Goal: Task Accomplishment & Management: Manage account settings

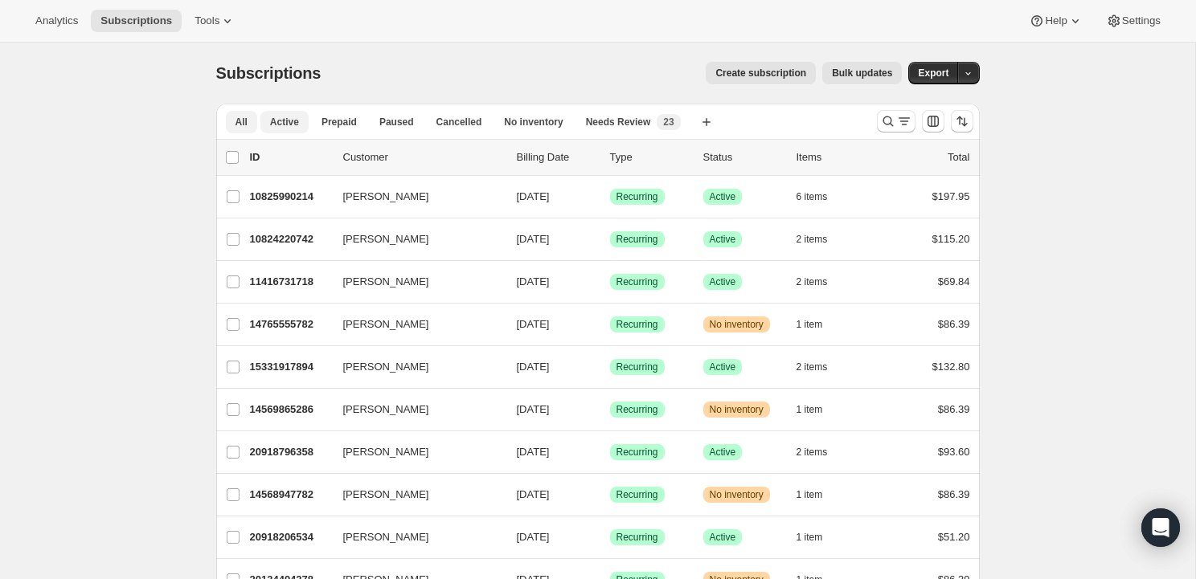
click at [280, 120] on span "Active" at bounding box center [284, 122] width 29 height 13
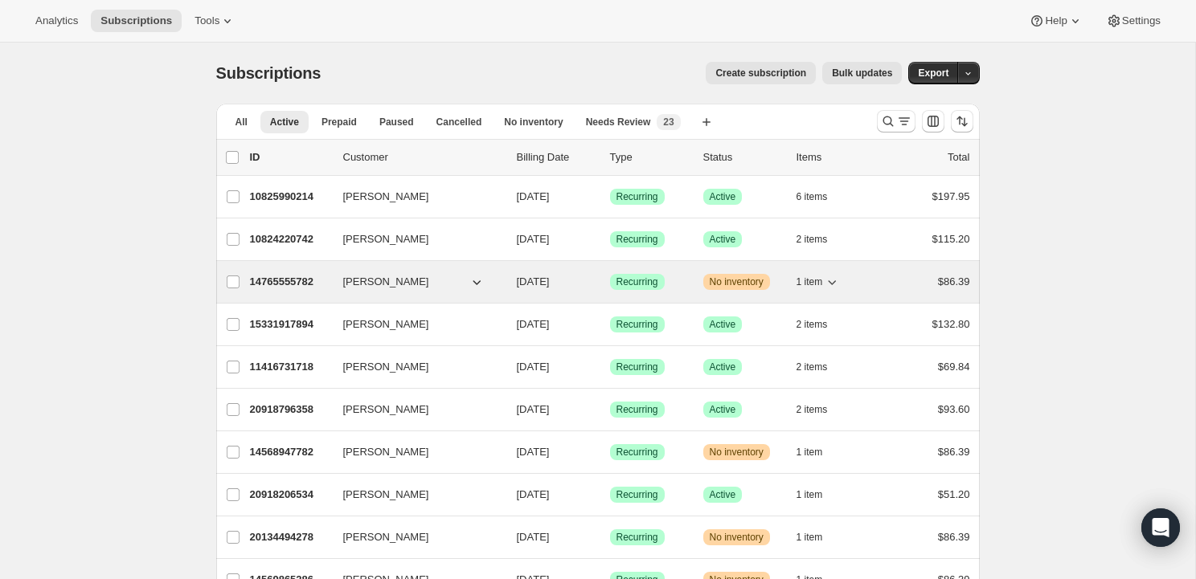
click at [284, 279] on p "14765555782" at bounding box center [290, 282] width 80 height 16
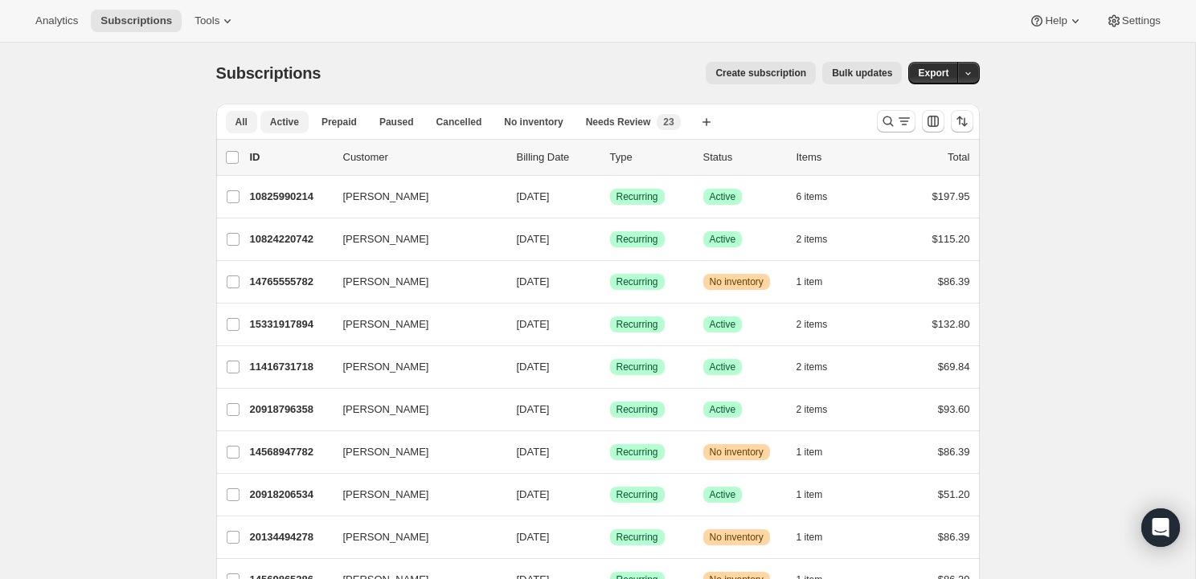
click at [233, 123] on button "All" at bounding box center [241, 122] width 31 height 22
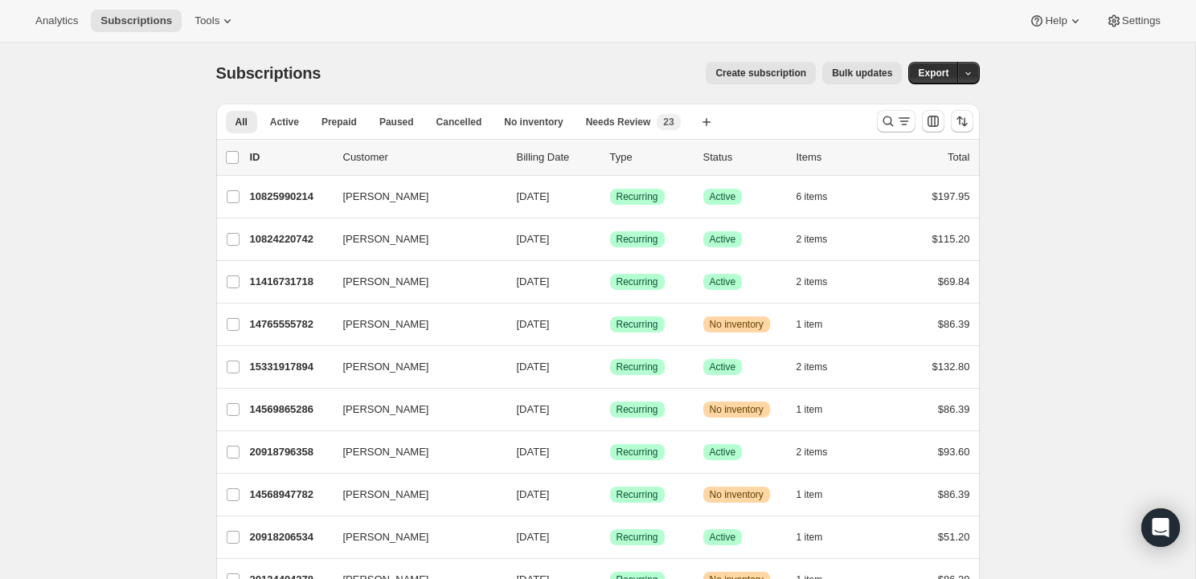
click at [554, 153] on p "Billing Date" at bounding box center [557, 157] width 80 height 16
click at [541, 162] on p "Billing Date" at bounding box center [557, 157] width 80 height 16
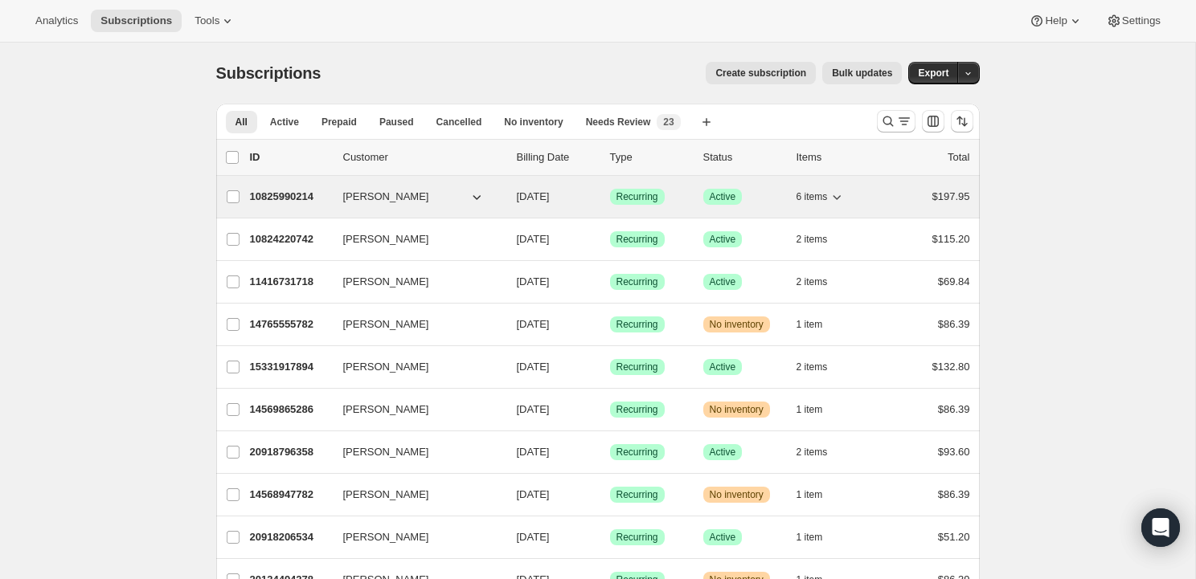
click at [536, 186] on div "10825990214 Melandie Ogletree 11/10/2024 Success Recurring Success Active 6 ite…" at bounding box center [610, 197] width 720 height 22
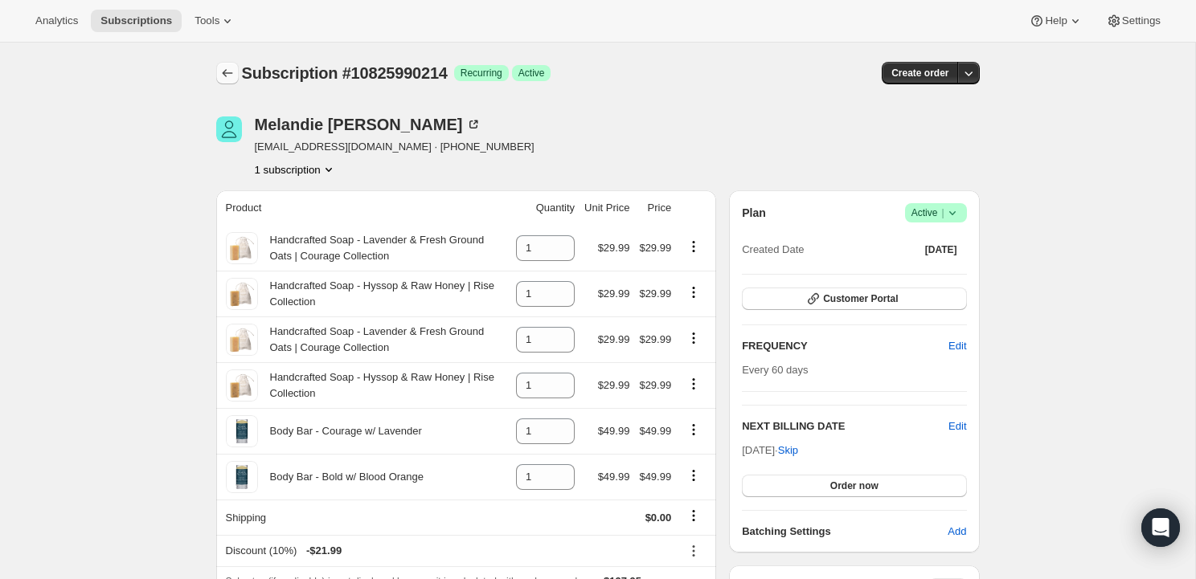
click at [234, 72] on icon "Subscriptions" at bounding box center [227, 73] width 16 height 16
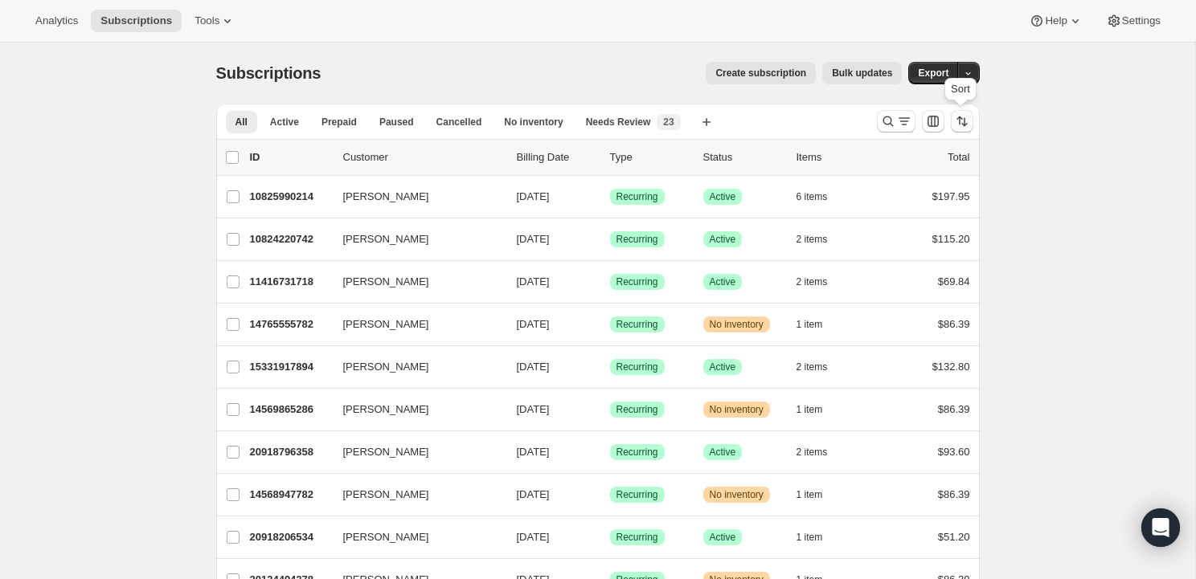
click at [963, 116] on icon "Sort the results" at bounding box center [962, 121] width 16 height 16
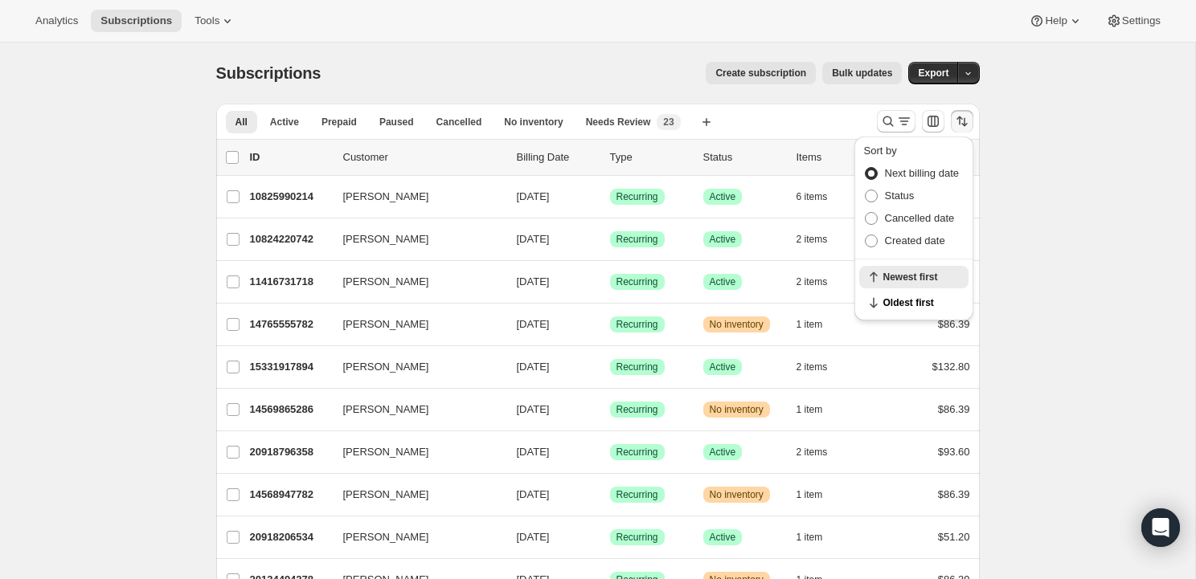
click at [869, 169] on span at bounding box center [870, 173] width 13 height 13
click at [865, 168] on input "Next billing date" at bounding box center [864, 167] width 1 height 1
click at [904, 276] on span "Newest first" at bounding box center [921, 277] width 76 height 13
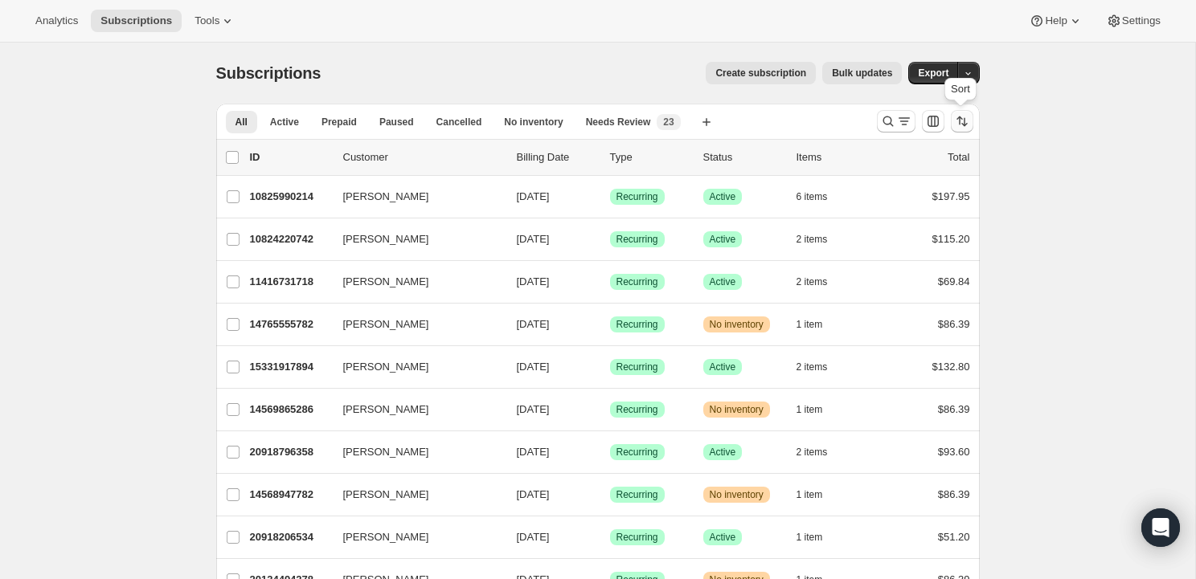
click at [957, 120] on icon "Sort the results" at bounding box center [962, 121] width 16 height 16
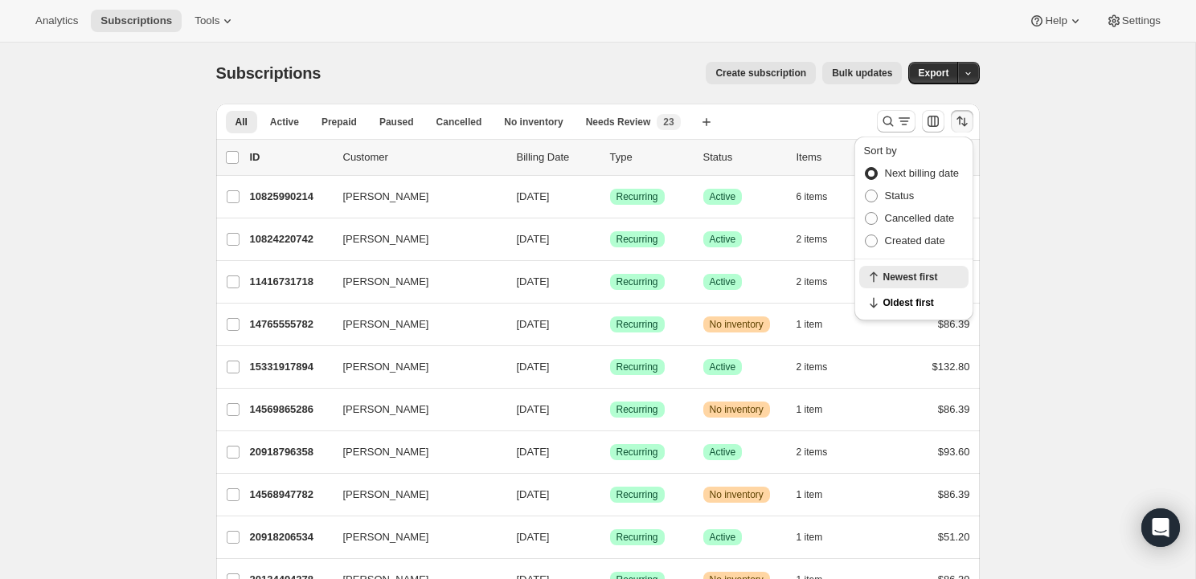
click at [895, 173] on span "Next billing date" at bounding box center [922, 173] width 75 height 12
click at [865, 168] on input "Next billing date" at bounding box center [864, 167] width 1 height 1
click at [889, 305] on span "Oldest first" at bounding box center [921, 302] width 76 height 13
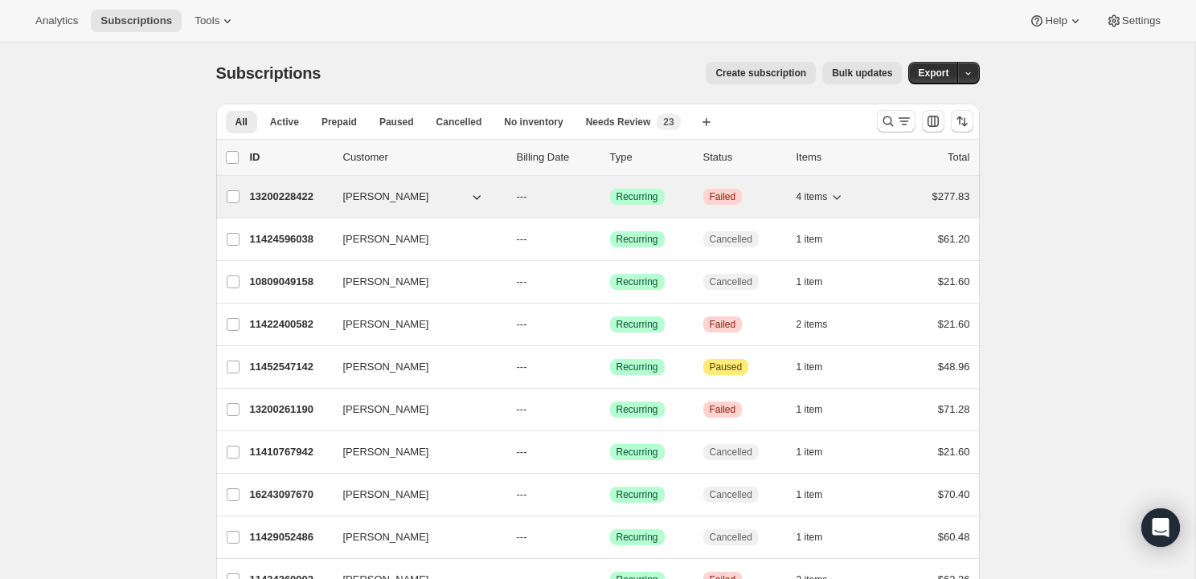
click at [822, 196] on span "4 items" at bounding box center [811, 196] width 31 height 13
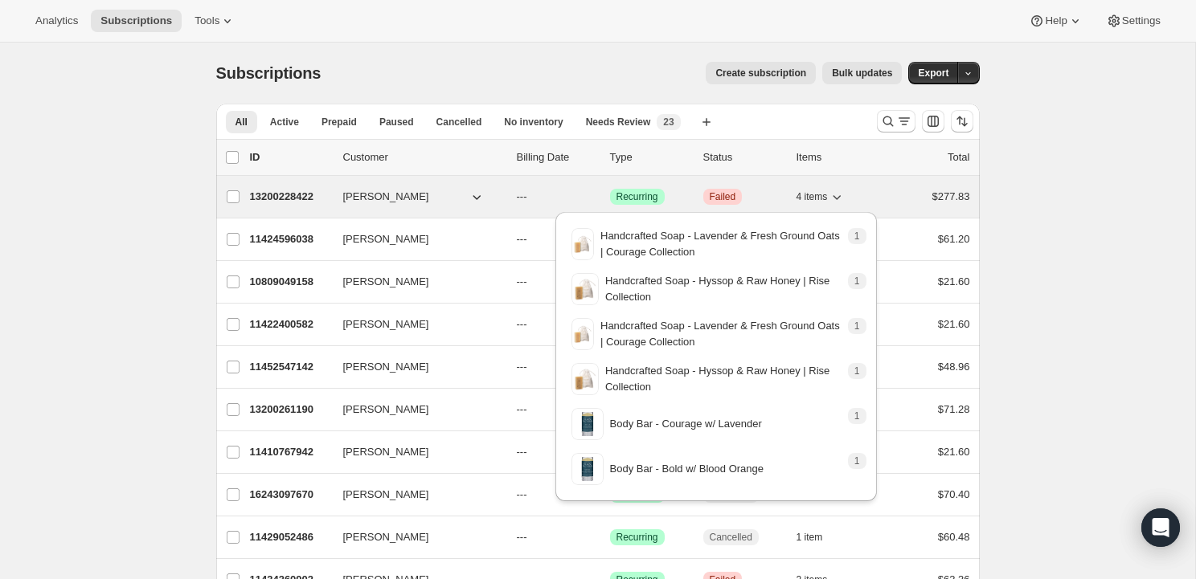
click at [822, 196] on span "4 items" at bounding box center [811, 196] width 31 height 13
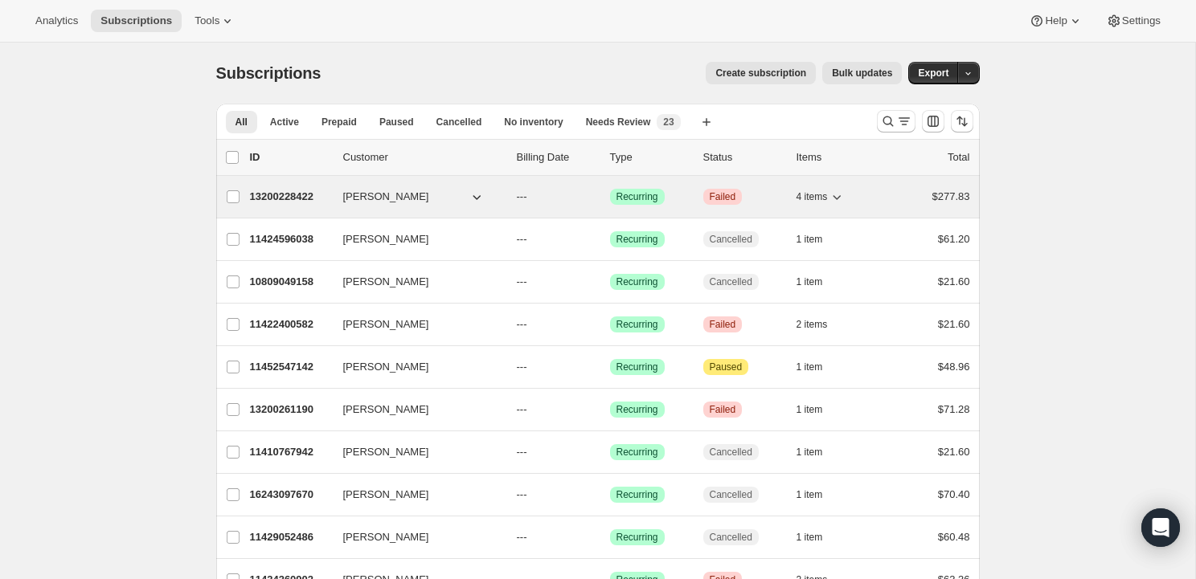
click at [390, 201] on span "Stacey Bluteau" at bounding box center [386, 197] width 86 height 16
click at [374, 194] on span "Stacey Bluteau" at bounding box center [386, 197] width 86 height 16
click at [296, 196] on p "13200228422" at bounding box center [290, 197] width 80 height 16
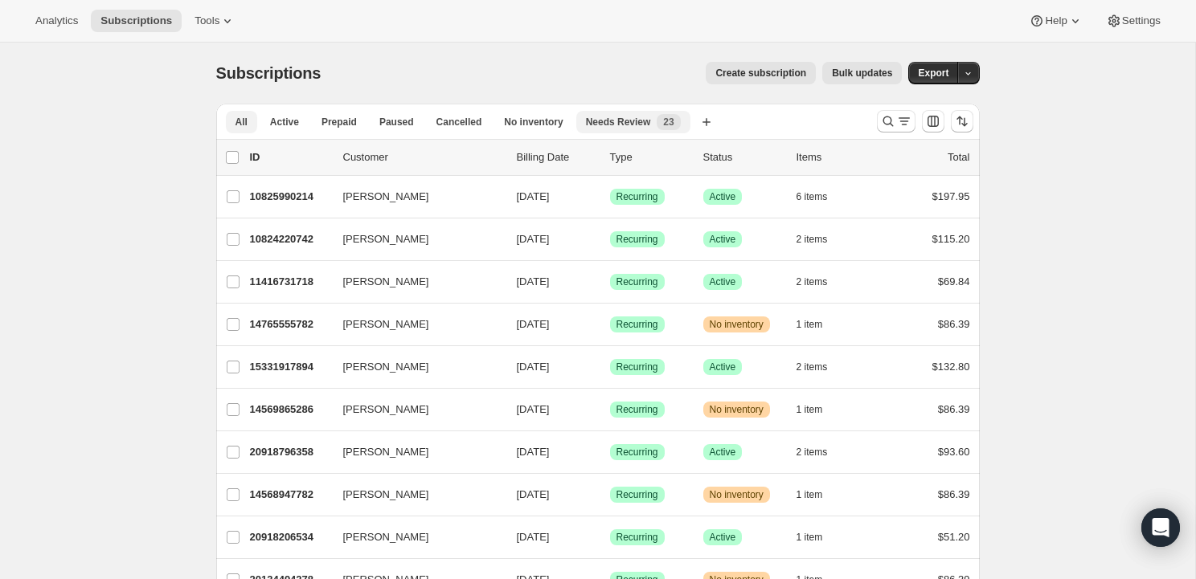
click at [651, 119] on span "Needs Review" at bounding box center [618, 122] width 65 height 13
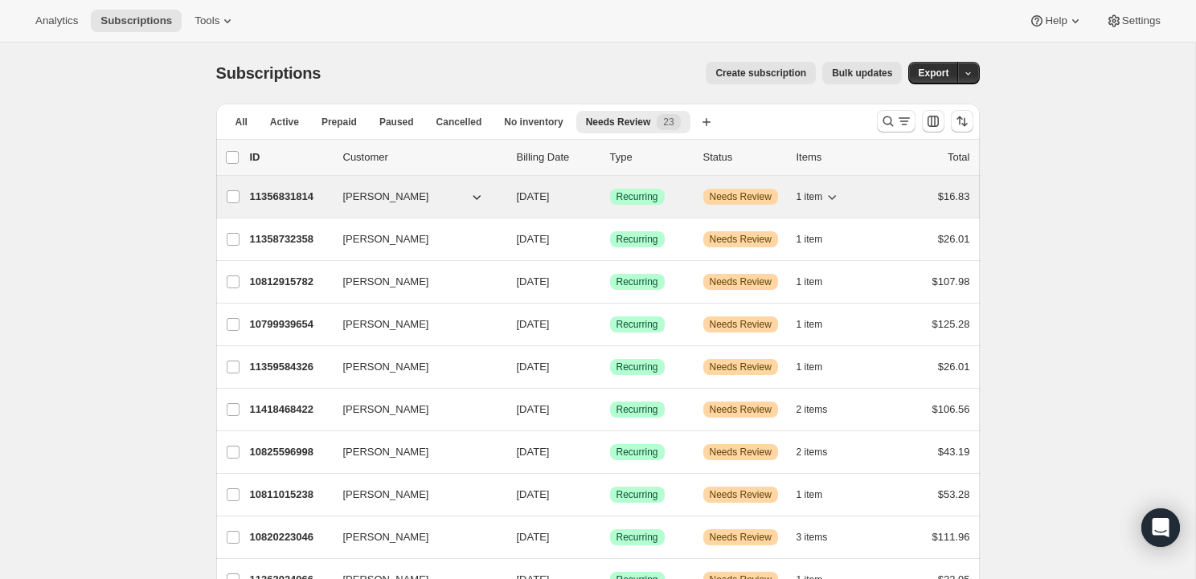
click at [725, 198] on span "Needs Review" at bounding box center [740, 196] width 62 height 13
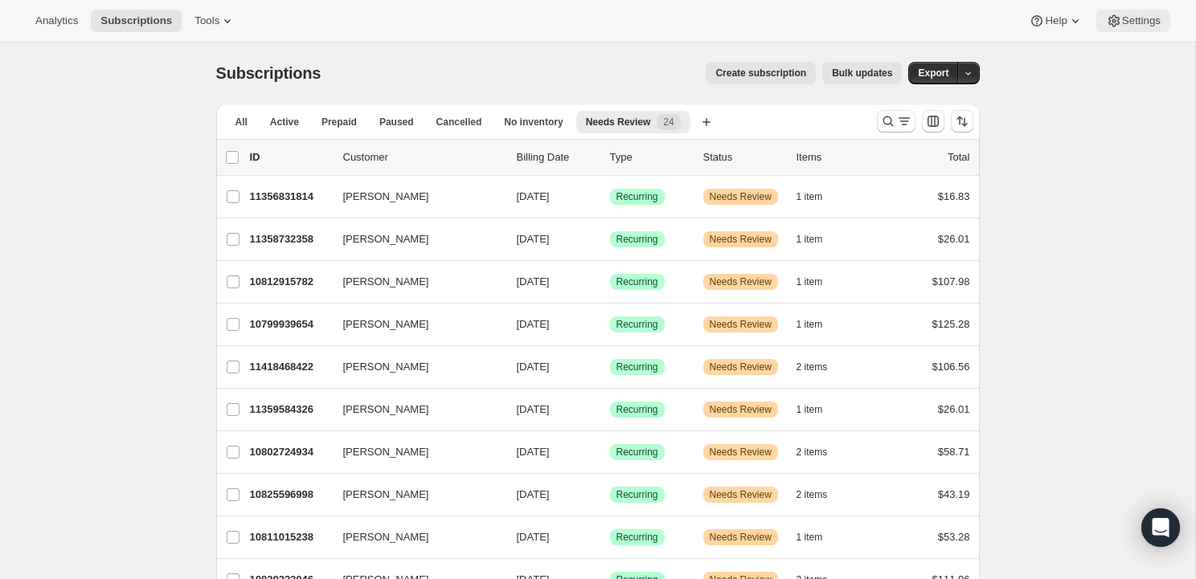
click at [1138, 15] on span "Settings" at bounding box center [1141, 20] width 39 height 13
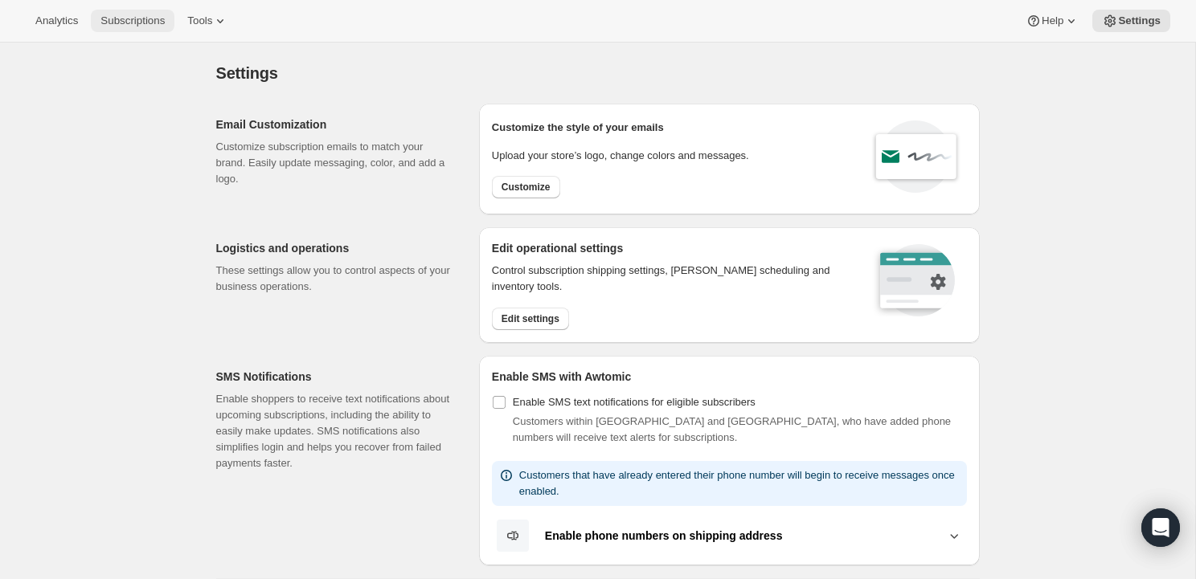
click at [129, 22] on span "Subscriptions" at bounding box center [132, 20] width 64 height 13
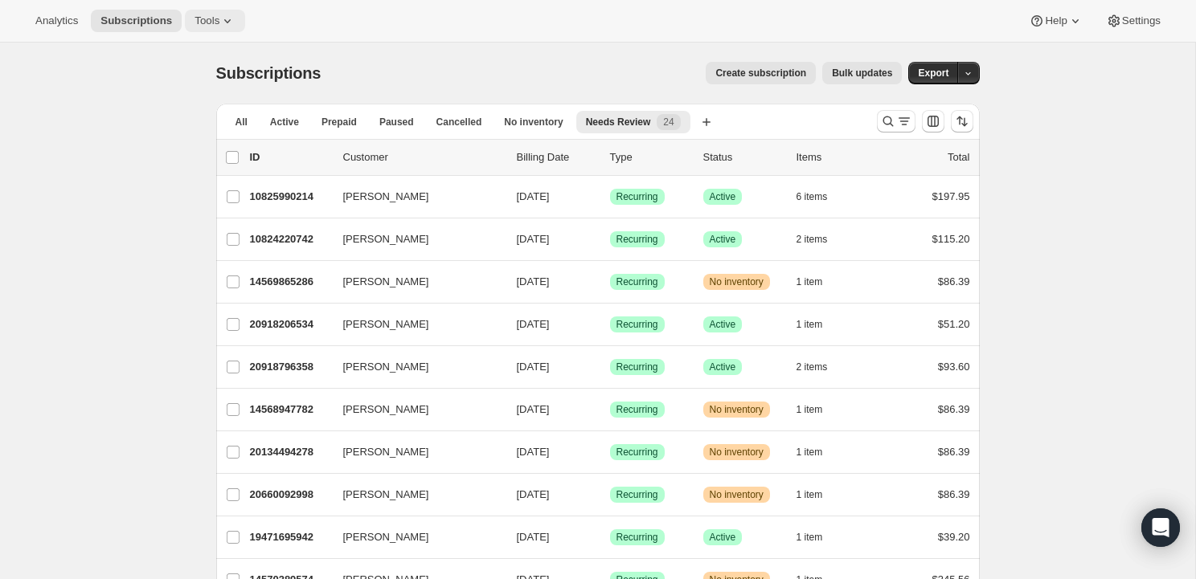
click at [208, 19] on span "Tools" at bounding box center [206, 20] width 25 height 13
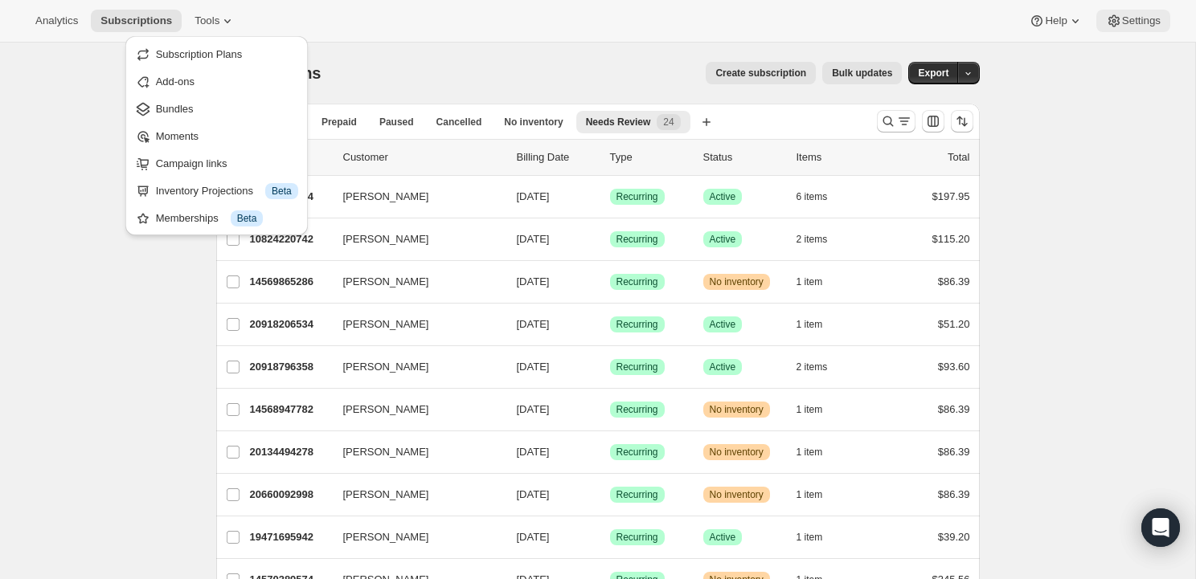
click at [1126, 20] on span "Settings" at bounding box center [1141, 20] width 39 height 13
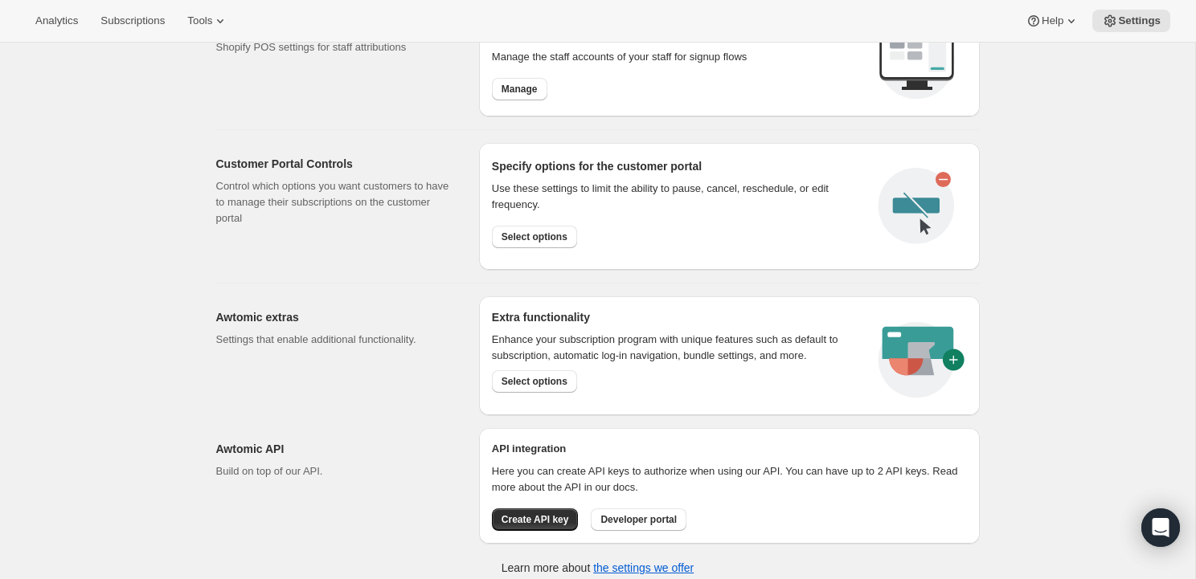
scroll to position [739, 0]
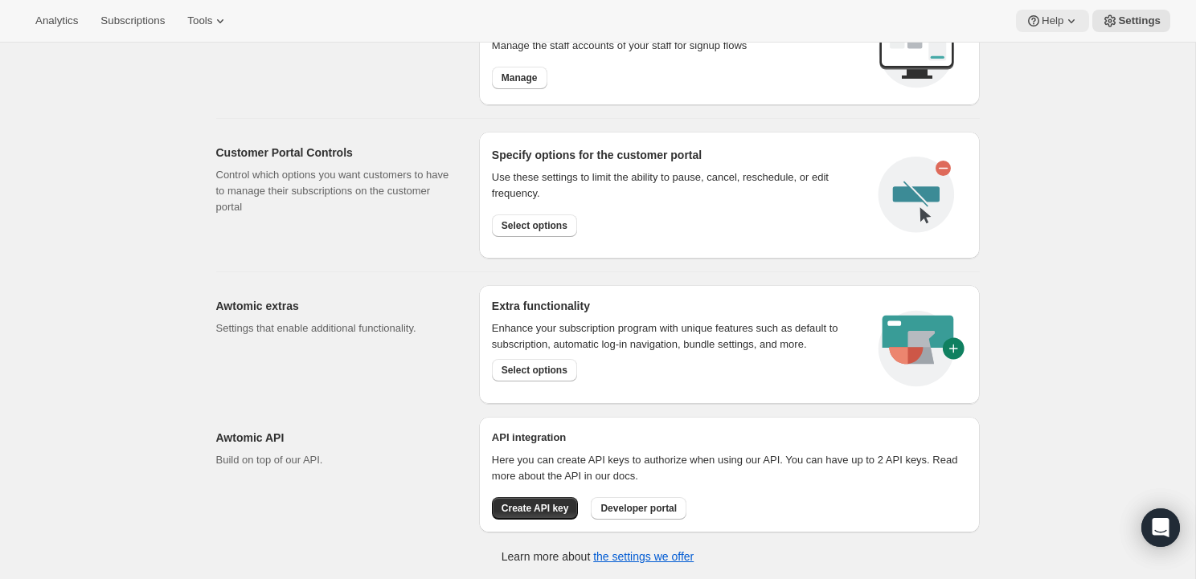
click at [1047, 19] on span "Help" at bounding box center [1052, 20] width 22 height 13
click at [1034, 85] on span "Help Center" at bounding box center [1047, 82] width 55 height 12
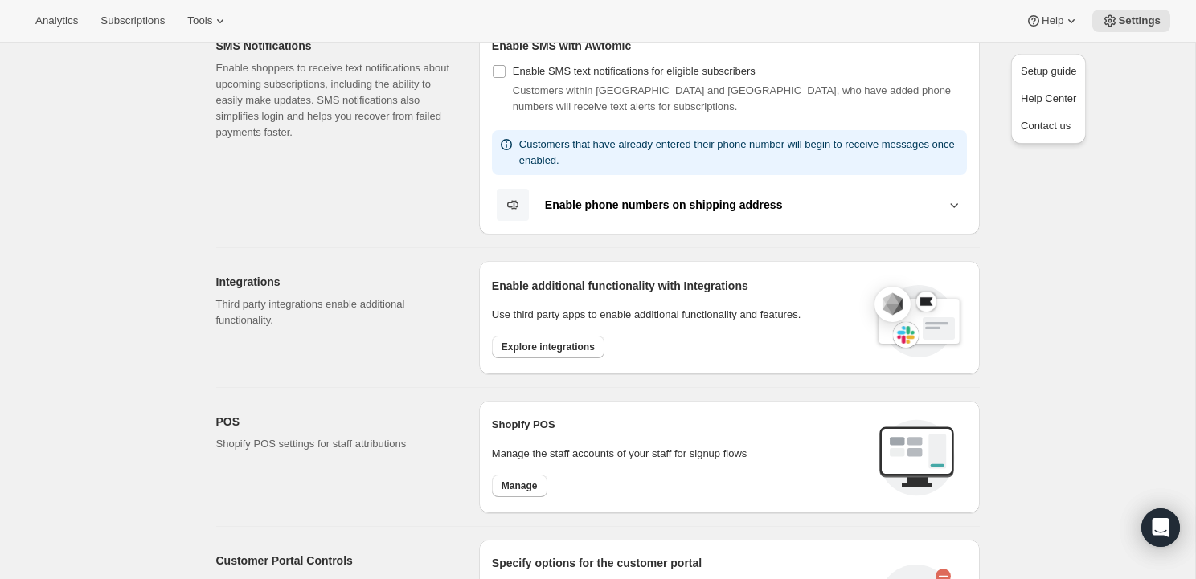
scroll to position [261, 0]
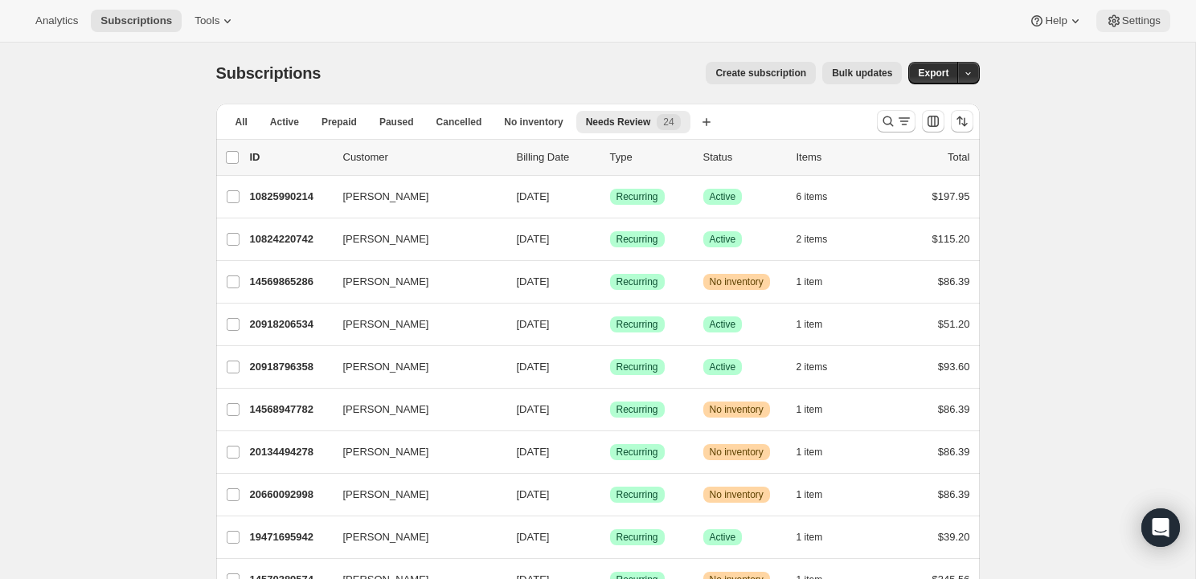
click at [1122, 19] on span "Settings" at bounding box center [1141, 20] width 39 height 13
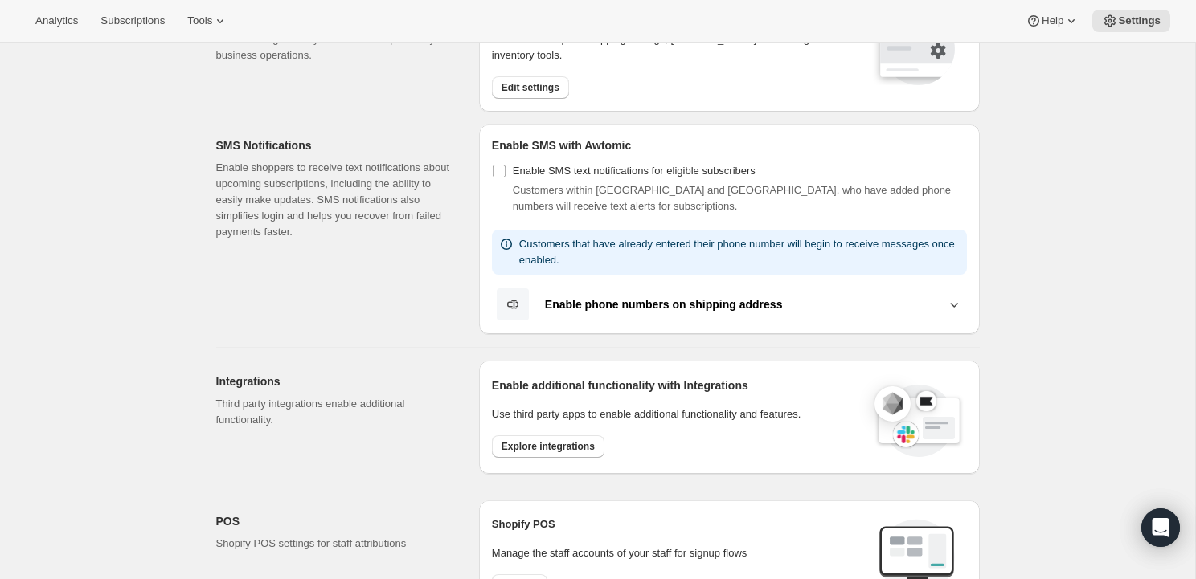
scroll to position [230, 0]
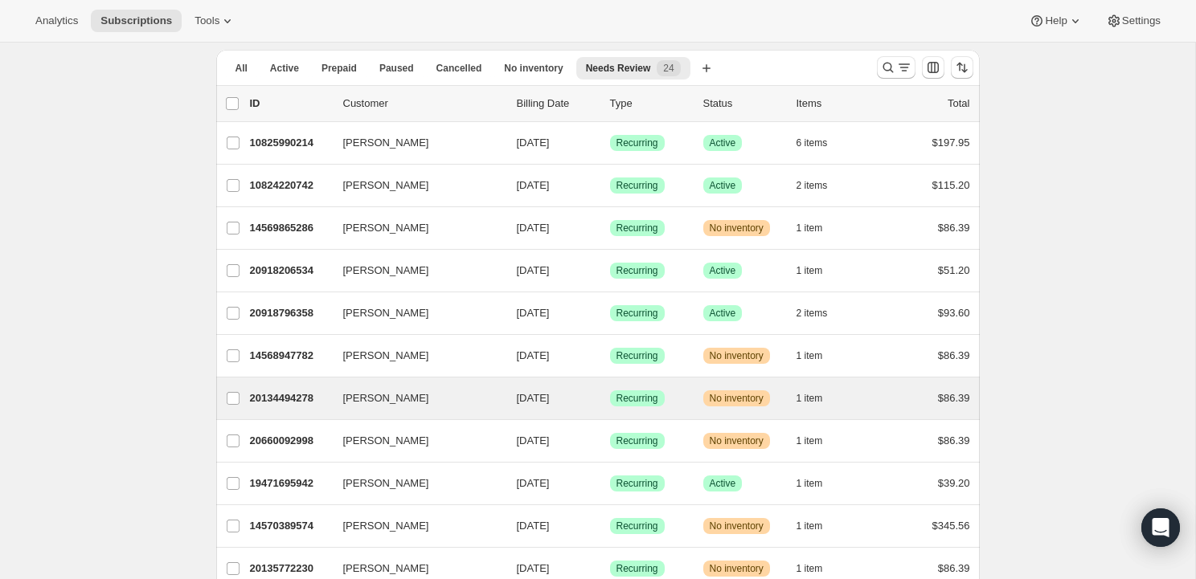
scroll to position [51, 0]
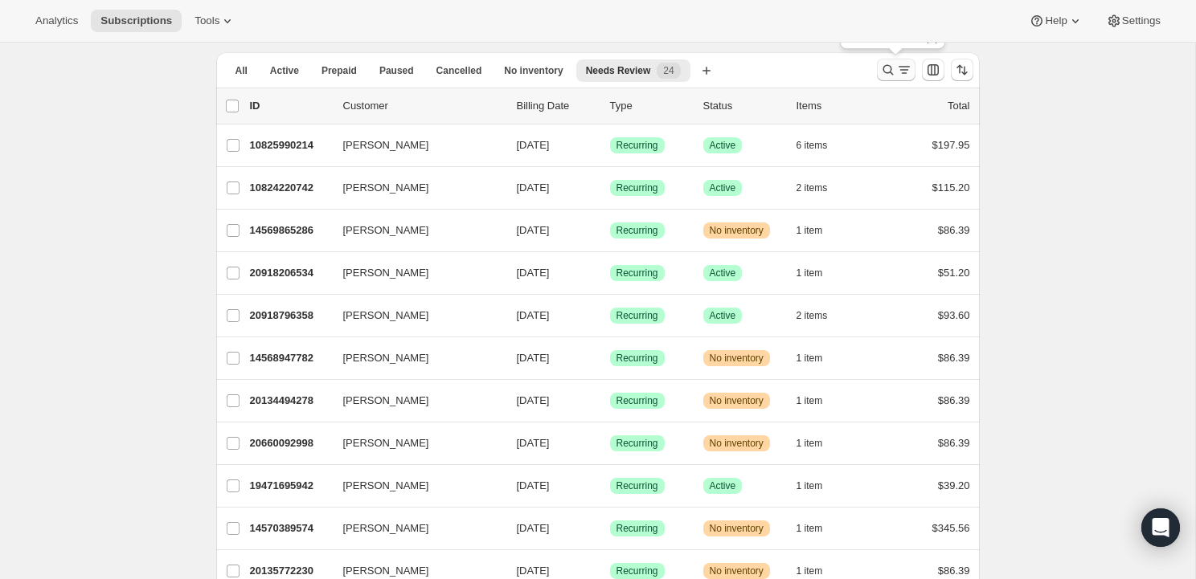
click at [886, 69] on icon "Search and filter results" at bounding box center [888, 70] width 16 height 16
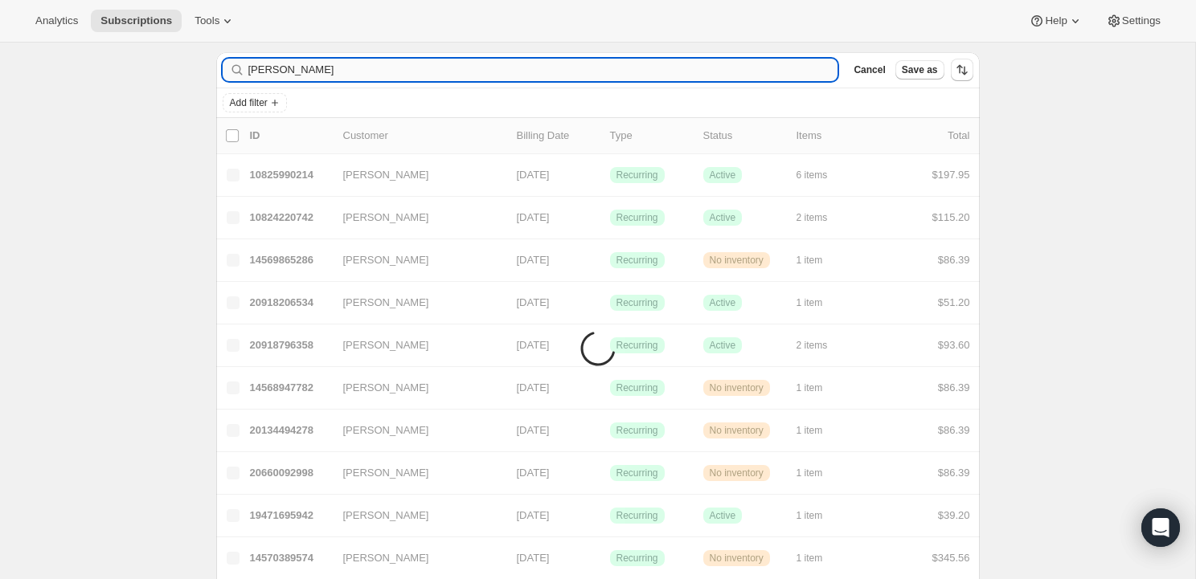
scroll to position [43, 0]
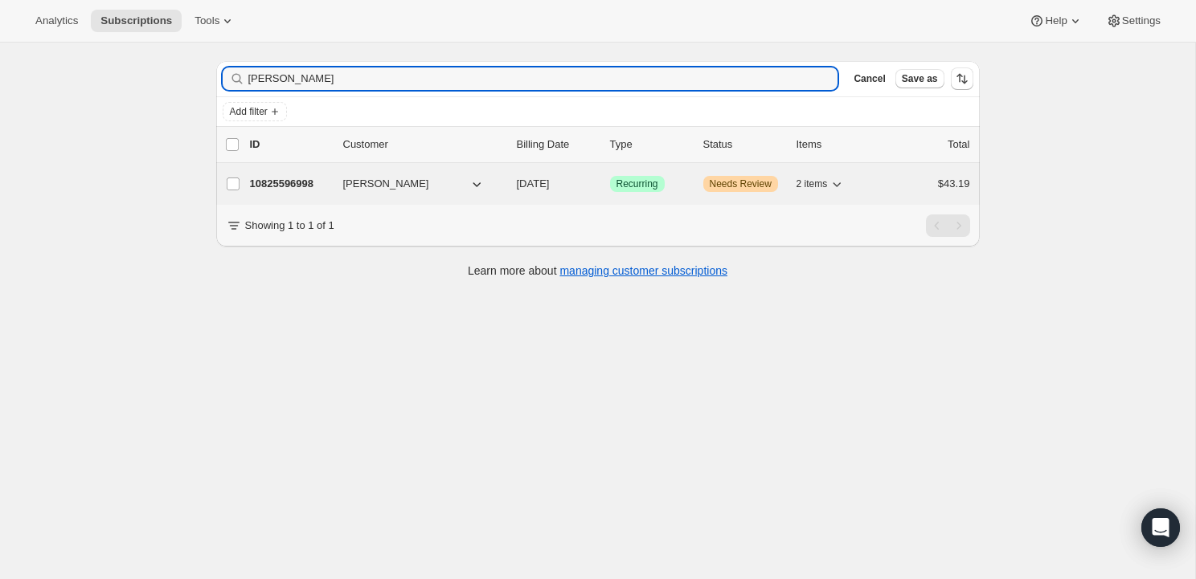
type input "[PERSON_NAME]"
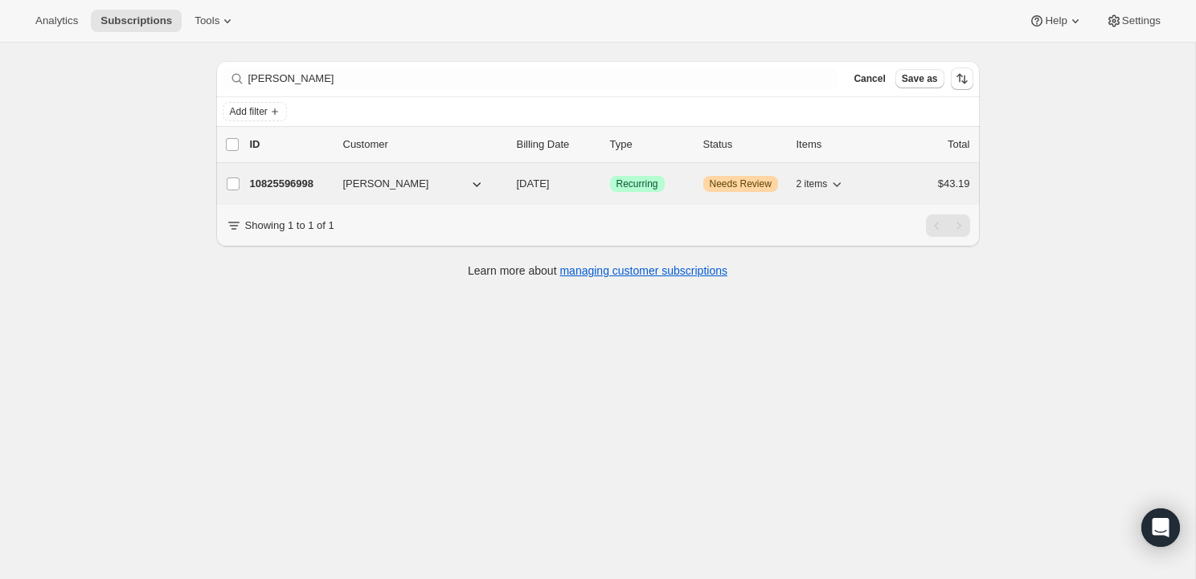
click at [757, 180] on span "Needs Review" at bounding box center [740, 184] width 62 height 13
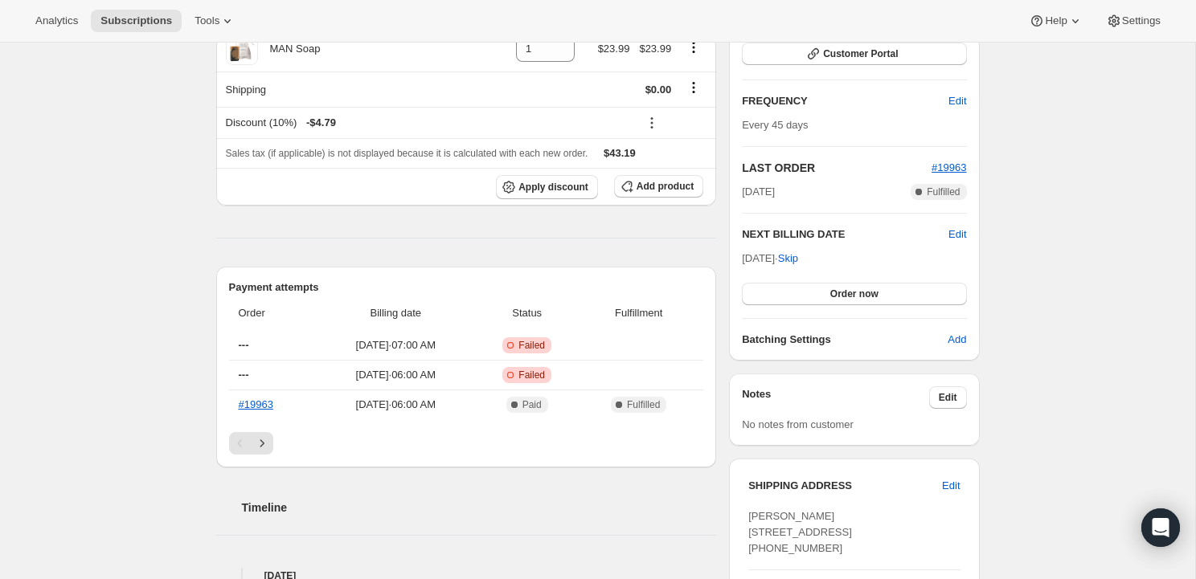
scroll to position [386, 0]
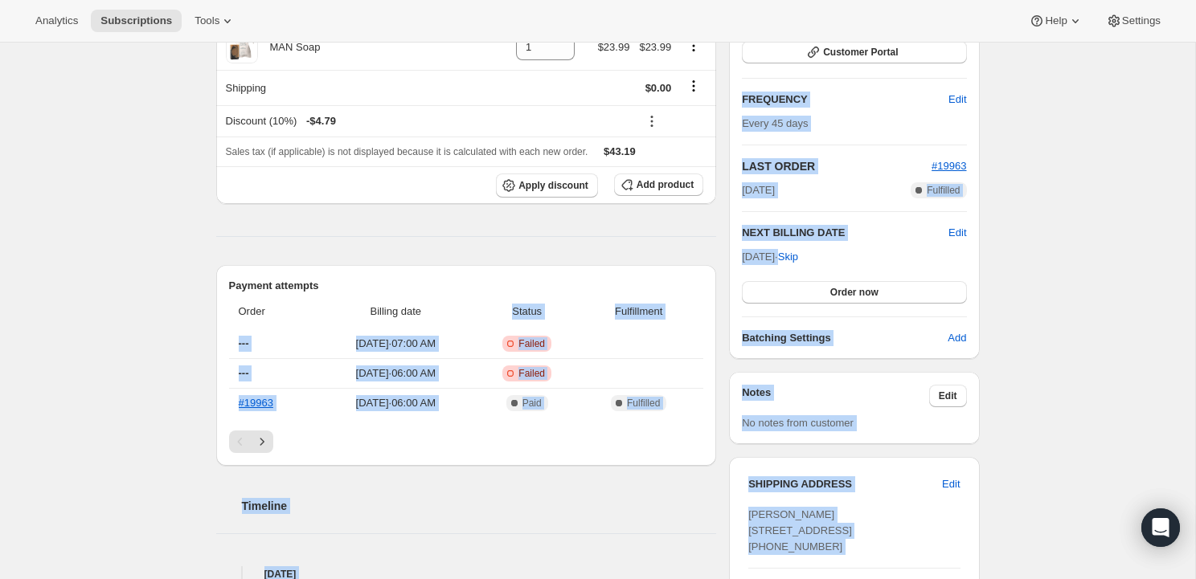
drag, startPoint x: 526, startPoint y: 345, endPoint x: 460, endPoint y: 306, distance: 77.0
click at [545, 374] on span "Failed" at bounding box center [531, 373] width 27 height 13
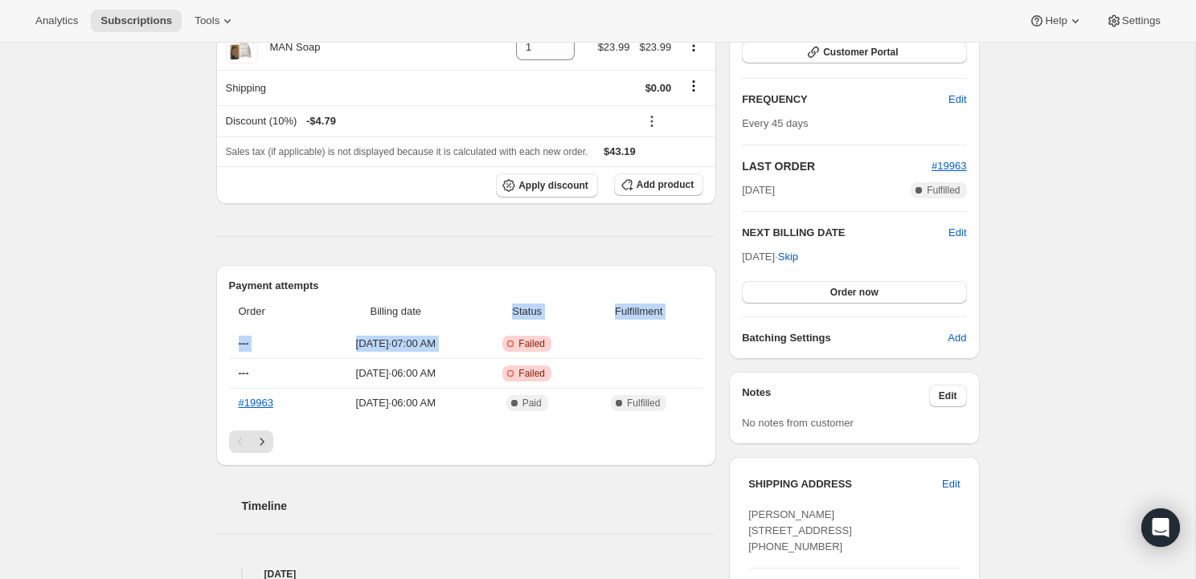
drag, startPoint x: 528, startPoint y: 345, endPoint x: 486, endPoint y: 309, distance: 55.3
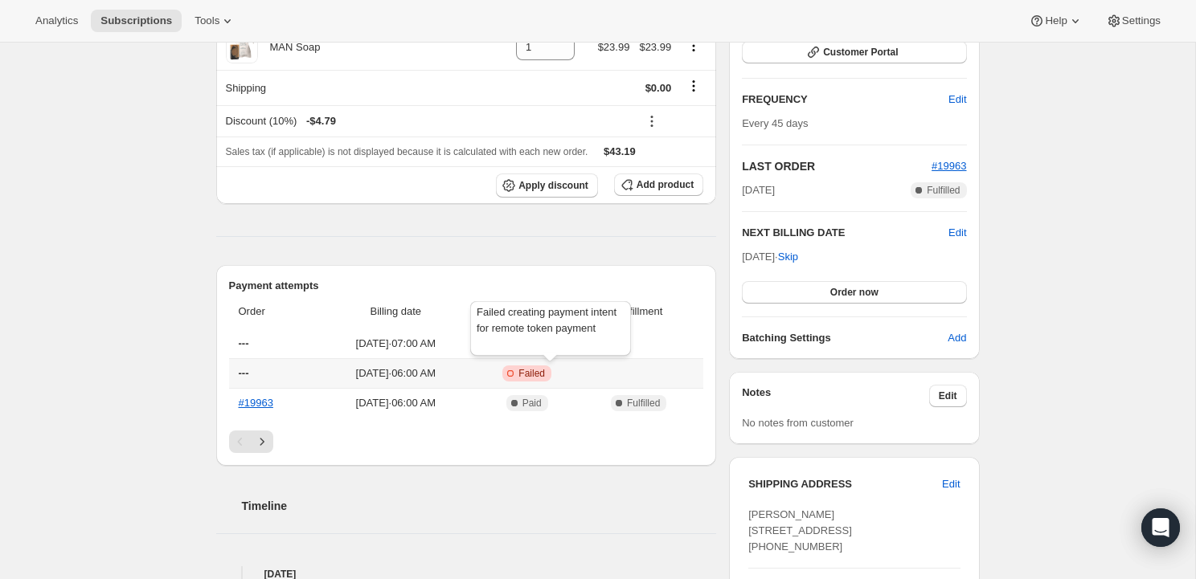
click at [545, 378] on span "Failed" at bounding box center [531, 373] width 27 height 13
drag, startPoint x: 526, startPoint y: 345, endPoint x: 513, endPoint y: 344, distance: 13.0
click at [543, 369] on span "Failed" at bounding box center [531, 373] width 27 height 13
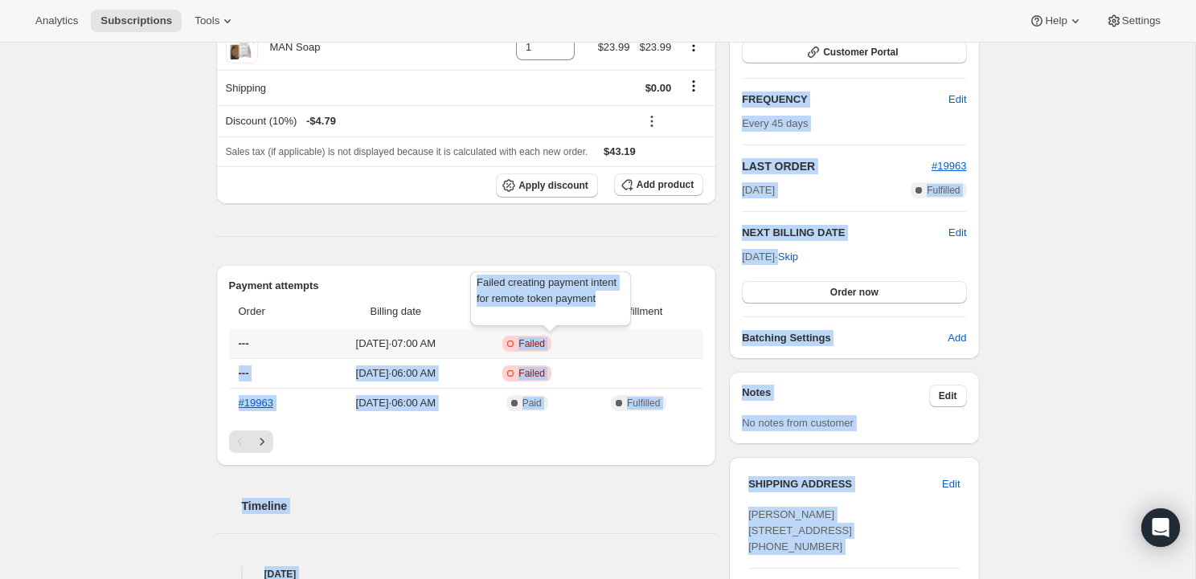
drag, startPoint x: 529, startPoint y: 343, endPoint x: 525, endPoint y: 317, distance: 26.2
click at [476, 277] on div "Failed creating payment intent for remote token payment" at bounding box center [550, 301] width 167 height 67
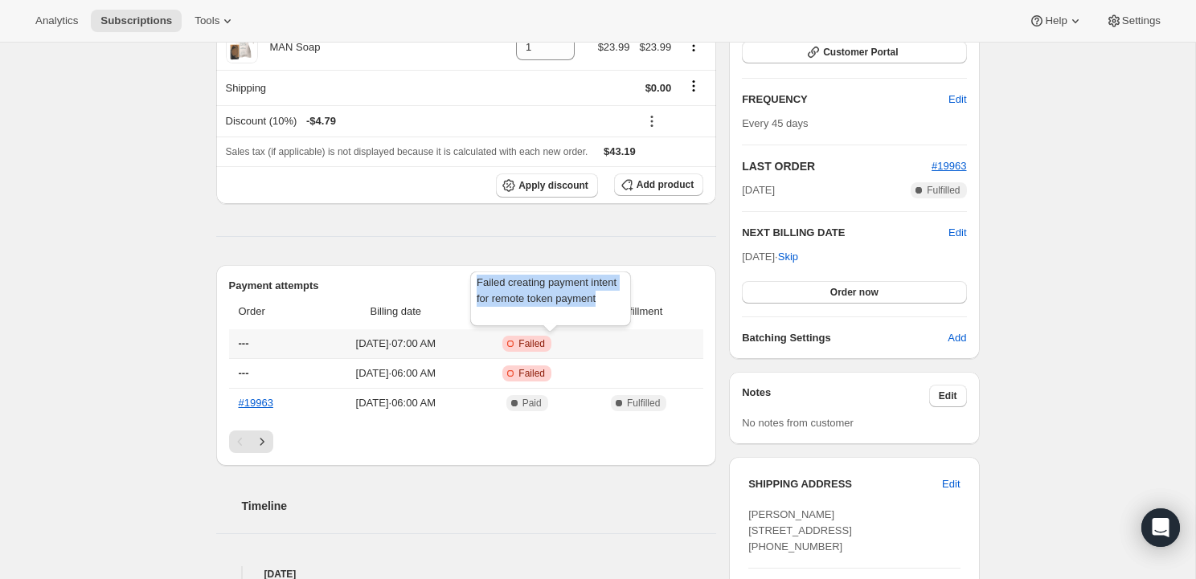
drag, startPoint x: 476, startPoint y: 277, endPoint x: 522, endPoint y: 316, distance: 59.9
click at [522, 316] on div "Failed creating payment intent for remote token payment" at bounding box center [550, 301] width 167 height 67
copy span "Failed creating payment intent for remote token payment"
